Goal: Information Seeking & Learning: Learn about a topic

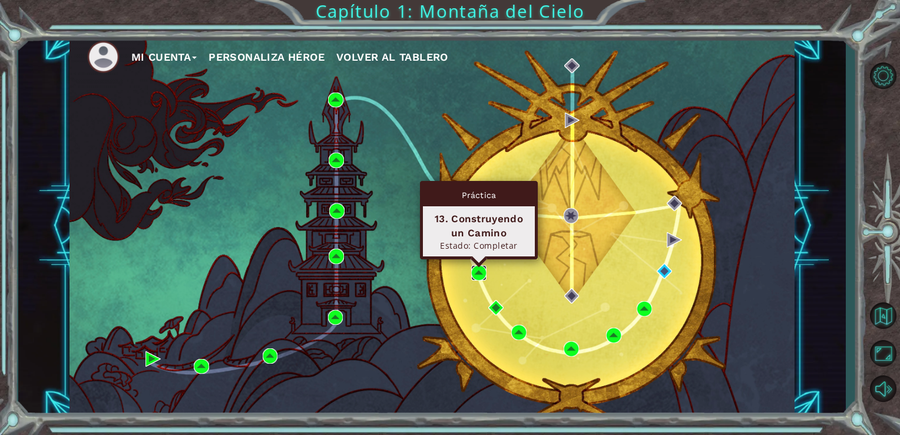
click at [478, 272] on img at bounding box center [478, 272] width 15 height 15
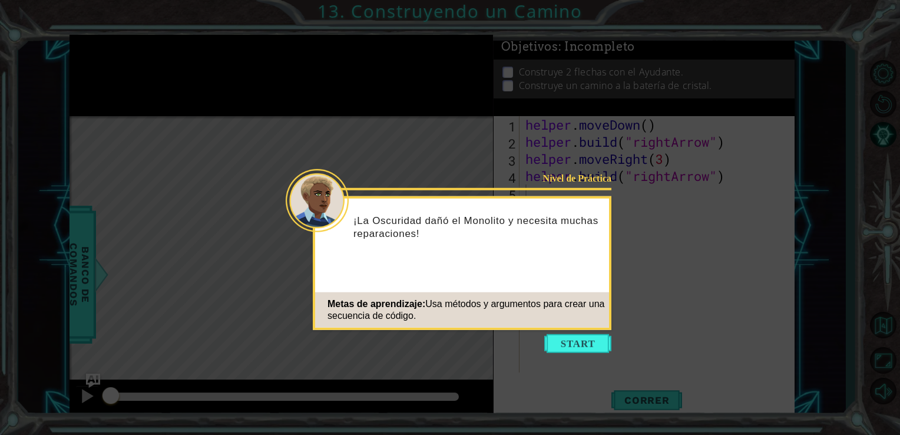
click at [457, 176] on icon at bounding box center [450, 217] width 900 height 435
click at [599, 346] on button "Start" at bounding box center [577, 343] width 67 height 19
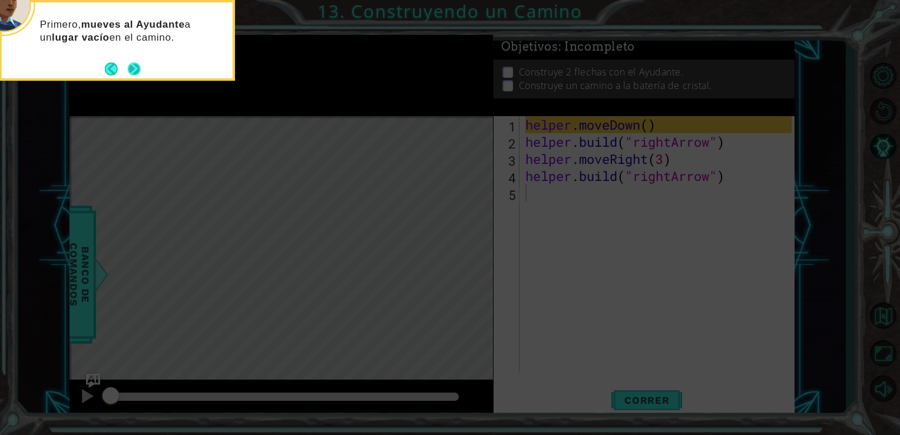
click at [134, 65] on button "Next" at bounding box center [134, 68] width 21 height 21
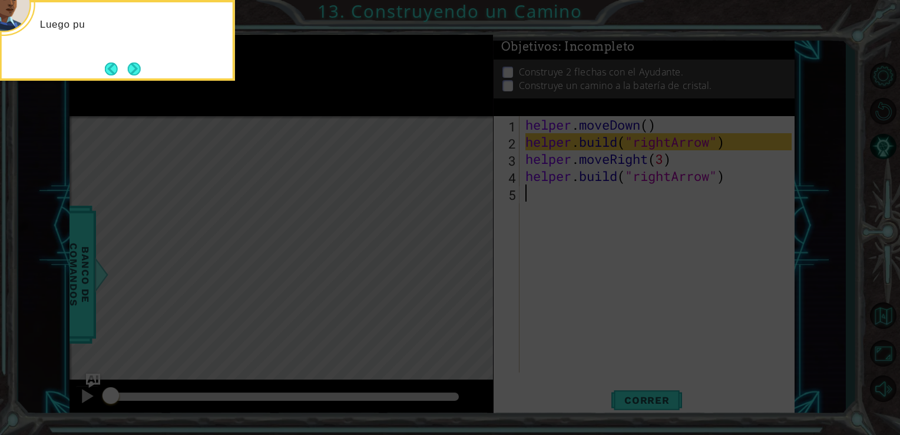
click at [134, 65] on button "Next" at bounding box center [134, 69] width 14 height 14
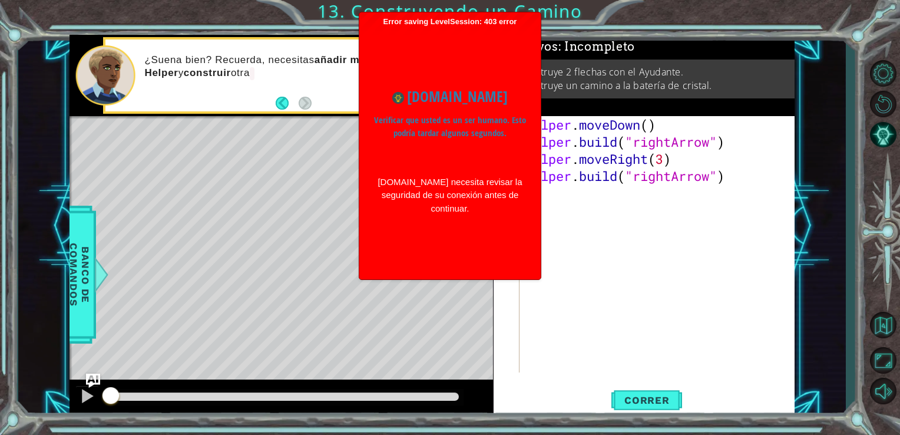
click at [349, 167] on div "Level Map" at bounding box center [342, 289] width 544 height 347
